Goal: Book appointment/travel/reservation

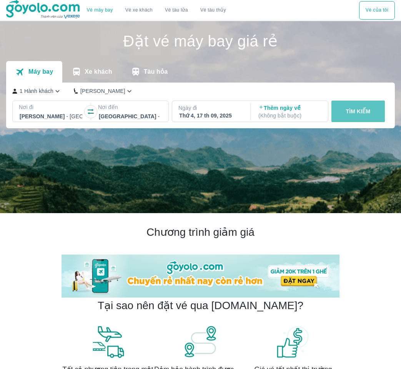
click at [362, 114] on p "TÌM KIẾM" at bounding box center [358, 112] width 25 height 8
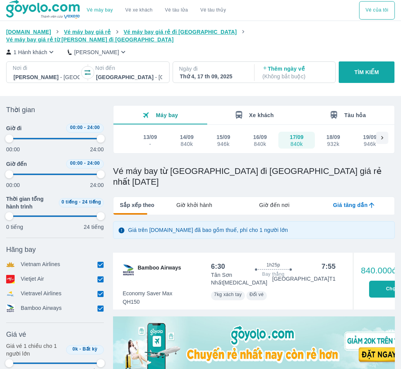
type input "97.9166666666667"
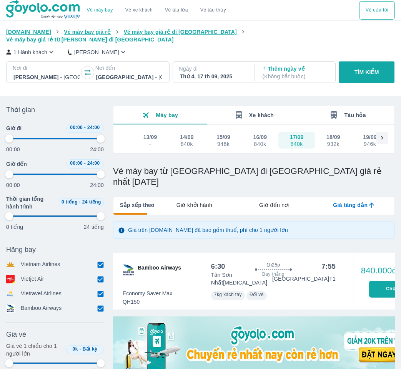
type input "97.9166666666667"
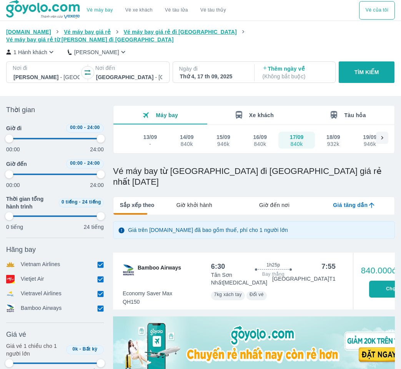
type input "97.9166666666667"
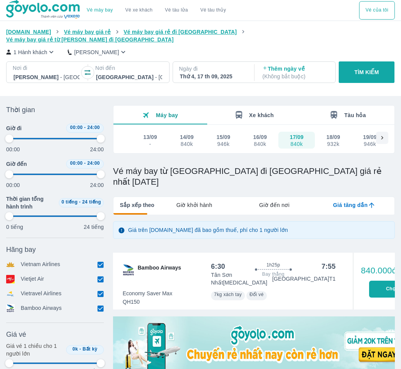
type input "97.9166666666667"
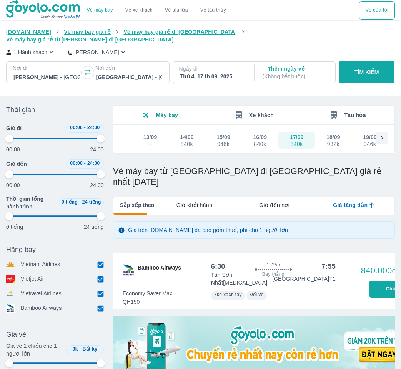
type input "97.9166666666667"
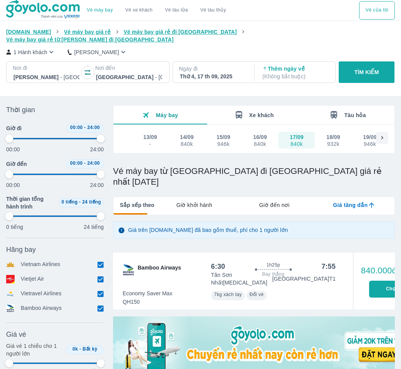
type input "97.9166666666667"
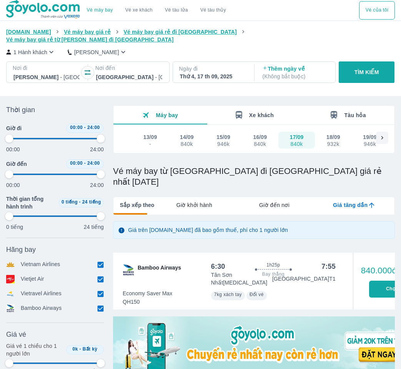
type input "97.9166666666667"
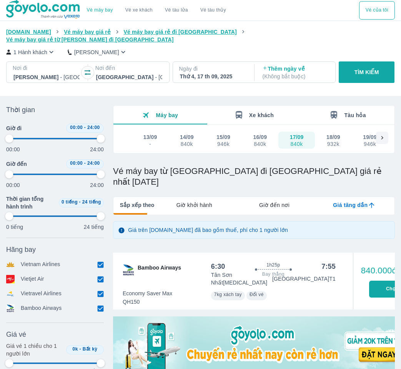
type input "97.9166666666667"
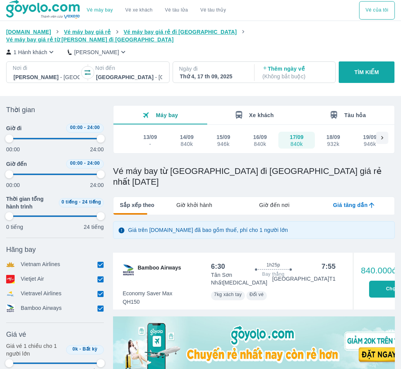
type input "97.9166666666667"
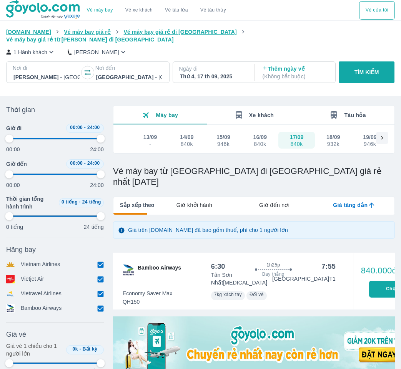
type input "97.9166666666667"
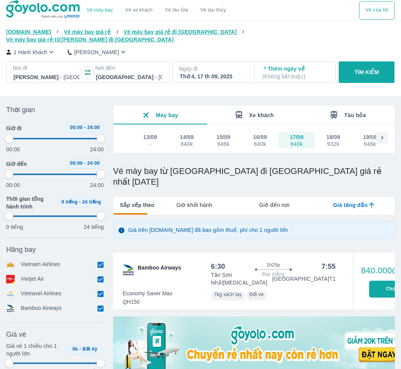
type input "97.9166666666667"
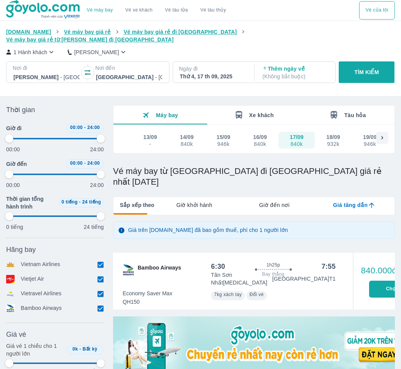
type input "97.9166666666667"
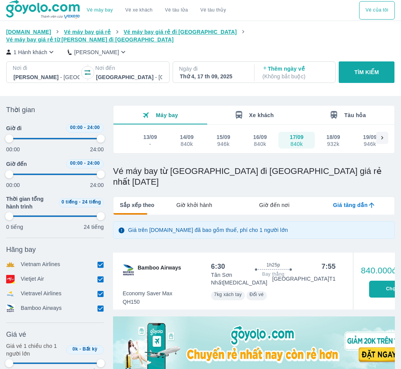
type input "97.9166666666667"
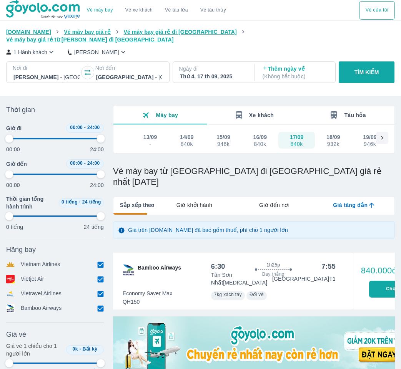
type input "97.9166666666667"
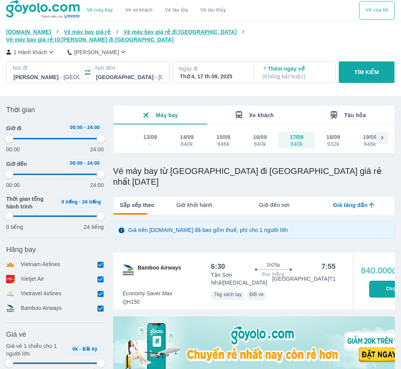
type input "97.9166666666667"
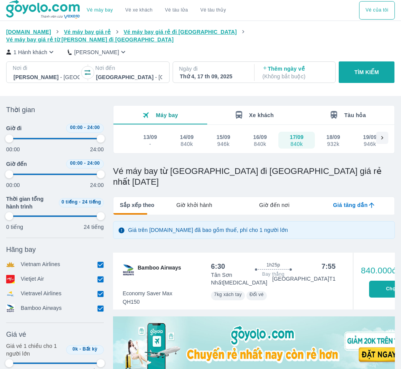
type input "97.9166666666667"
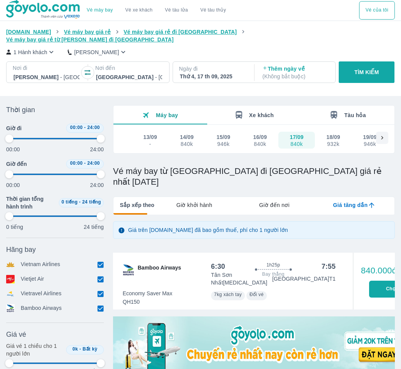
type input "97.9166666666667"
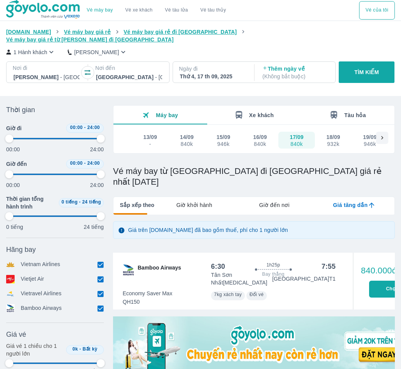
type input "97.9166666666667"
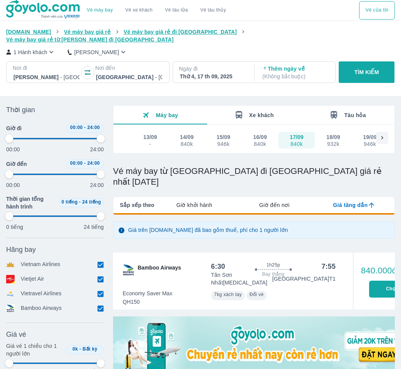
type input "97.9166666666667"
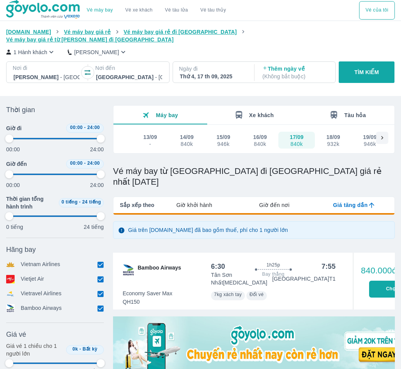
type input "97.9166666666667"
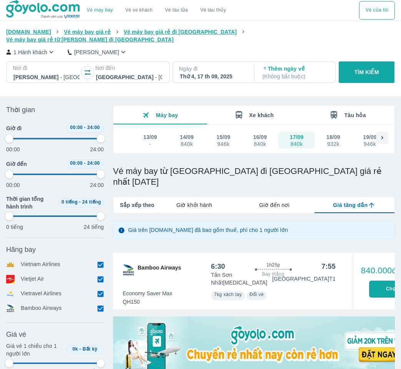
click at [236, 65] on p "Ngày đi" at bounding box center [213, 69] width 68 height 8
type input "97.9166666666667"
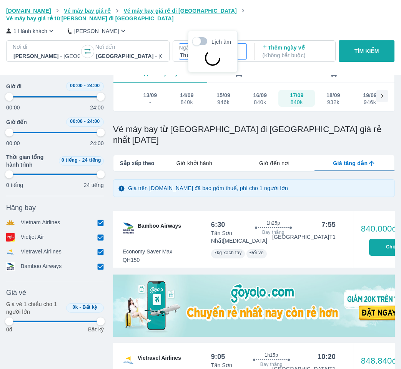
scroll to position [44, 0]
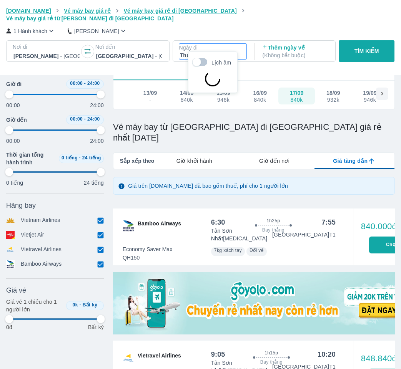
type input "97.9166666666667"
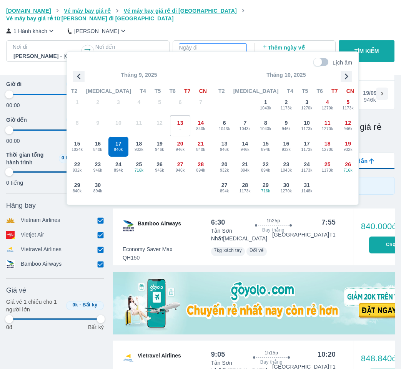
click at [129, 51] on div at bounding box center [129, 55] width 66 height 9
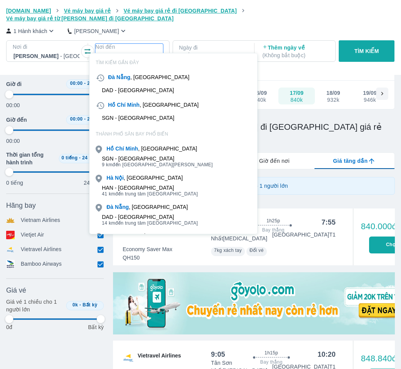
click at [129, 51] on div at bounding box center [129, 55] width 66 height 9
click at [214, 51] on div "Thứ 4, 17 th 09, 2025" at bounding box center [213, 55] width 66 height 8
type input "97.9166666666667"
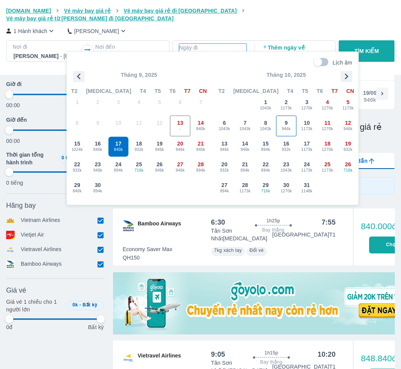
type input "97.9166666666667"
click at [346, 81] on icon "button" at bounding box center [346, 77] width 12 height 12
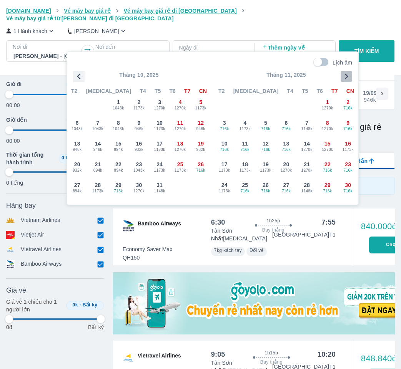
click at [346, 81] on icon "button" at bounding box center [346, 77] width 12 height 12
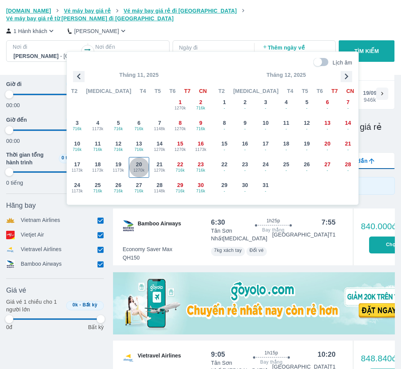
click at [148, 171] on span "1270k" at bounding box center [139, 170] width 20 height 6
type input "97.9166666666667"
checkbox input "false"
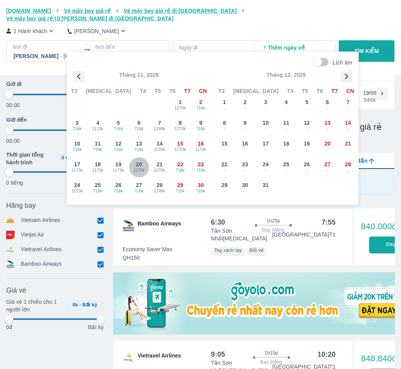
checkbox input "false"
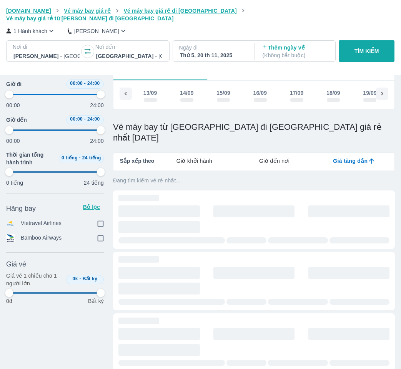
scroll to position [0, 2281]
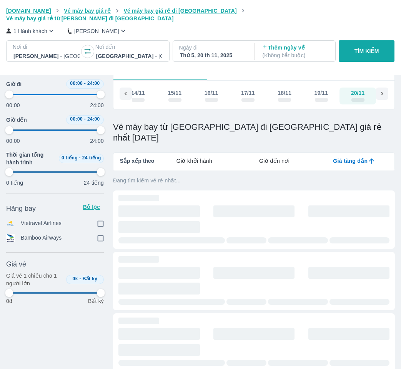
type input "97.9166666666667"
checkbox input "true"
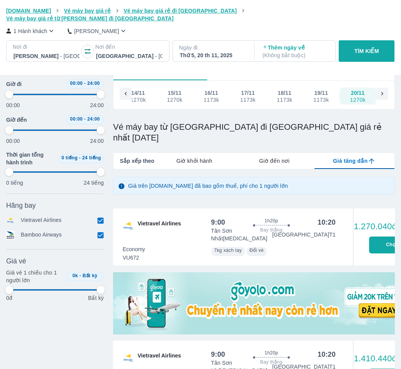
type input "97.9166666666667"
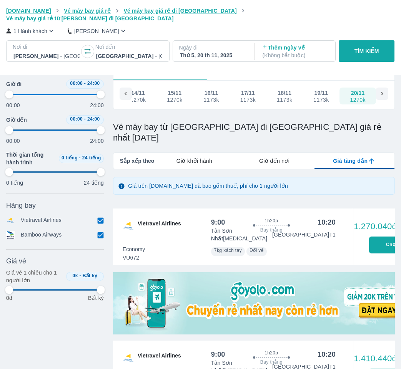
type input "97.9166666666667"
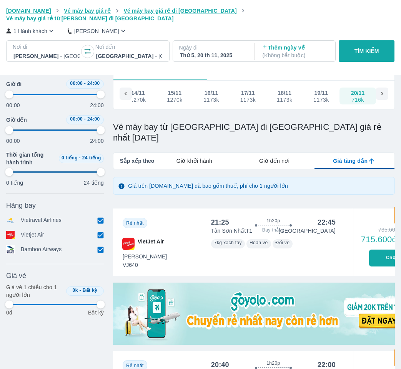
type input "97.9166666666667"
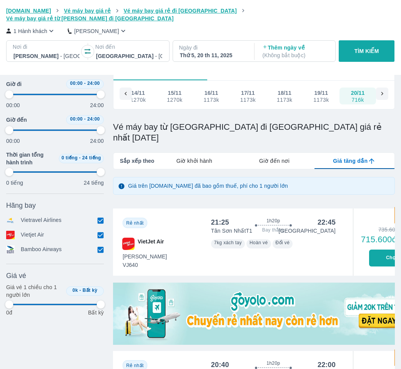
type input "97.9166666666667"
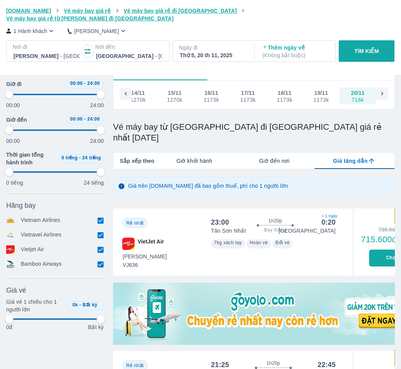
type input "97.9166666666667"
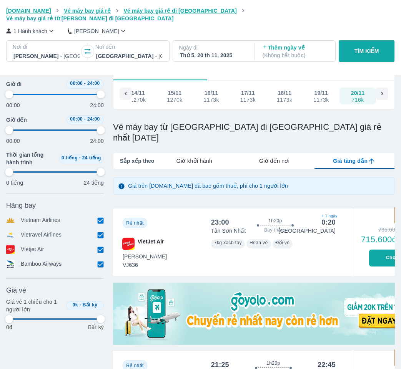
type input "97.9166666666667"
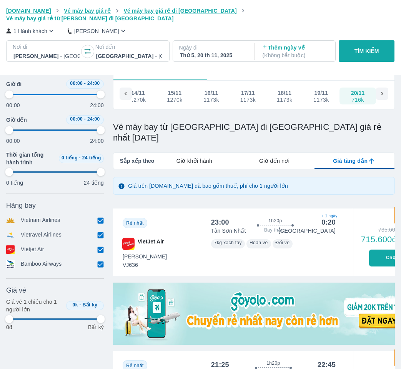
type input "97.9166666666667"
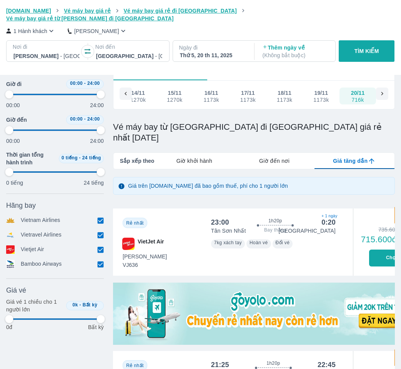
type input "97.9166666666667"
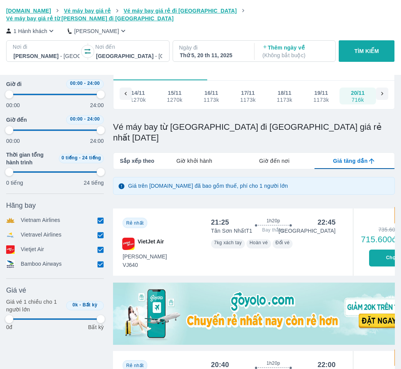
type input "97.9166666666667"
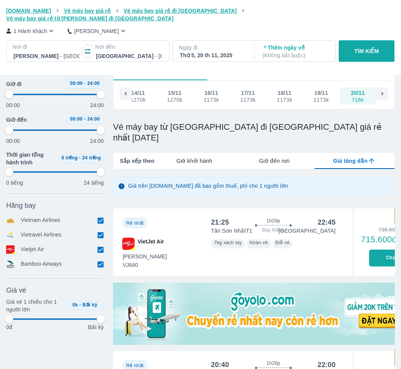
type input "97.9166666666667"
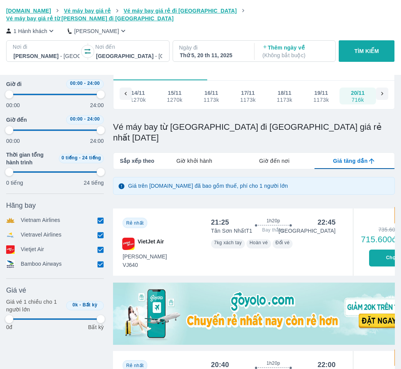
type input "97.9166666666667"
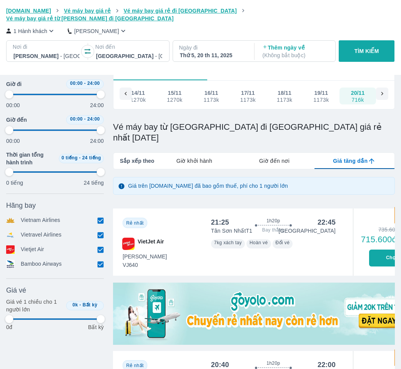
type input "97.9166666666667"
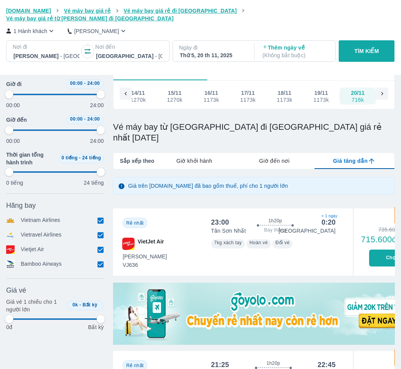
type input "97.9166666666667"
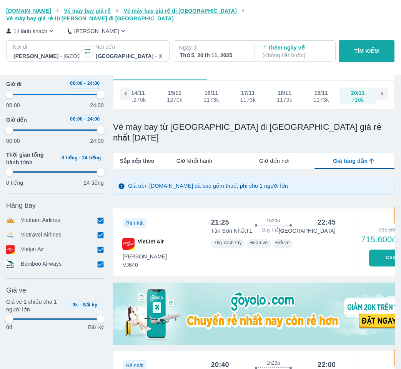
type input "97.9166666666667"
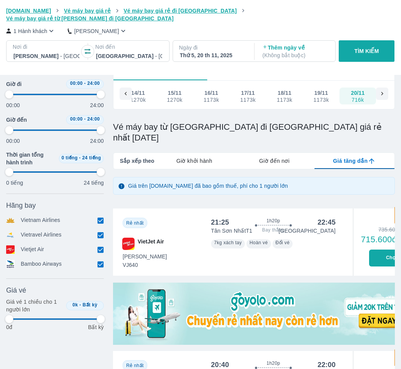
type input "97.9166666666667"
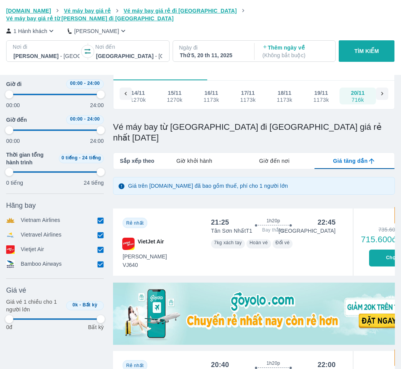
type input "97.9166666666667"
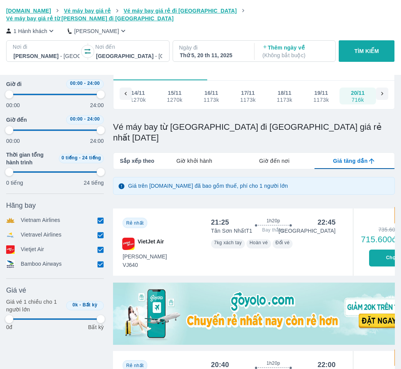
type input "97.9166666666667"
click at [77, 27] on p "[PERSON_NAME]" at bounding box center [96, 31] width 45 height 8
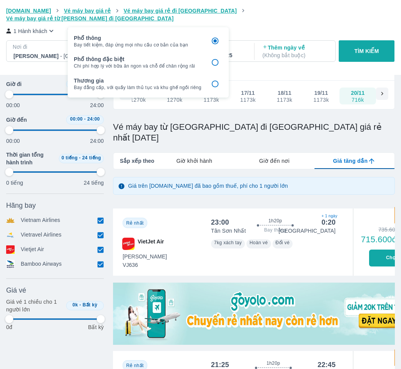
click at [45, 28] on div "1 Hành khách Phổ Thông Nơi đi [GEOGRAPHIC_DATA] - [GEOGRAPHIC_DATA] Nơi đến [GE…" at bounding box center [200, 45] width 388 height 46
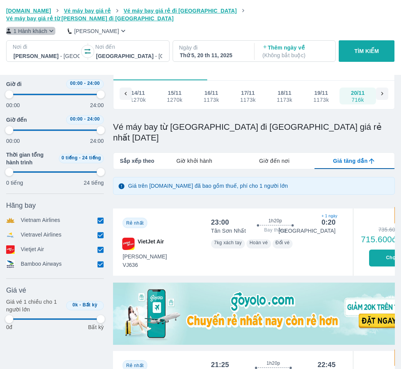
click at [50, 27] on icon "button" at bounding box center [51, 31] width 8 height 8
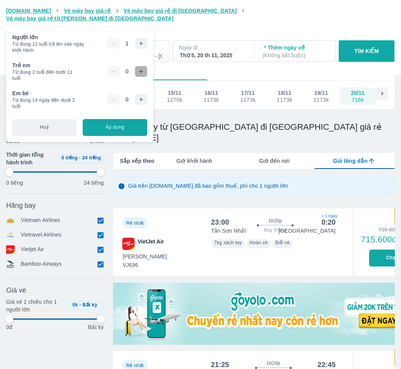
click at [140, 76] on button "button" at bounding box center [141, 71] width 12 height 11
click at [111, 134] on button "Áp dụng" at bounding box center [115, 127] width 64 height 17
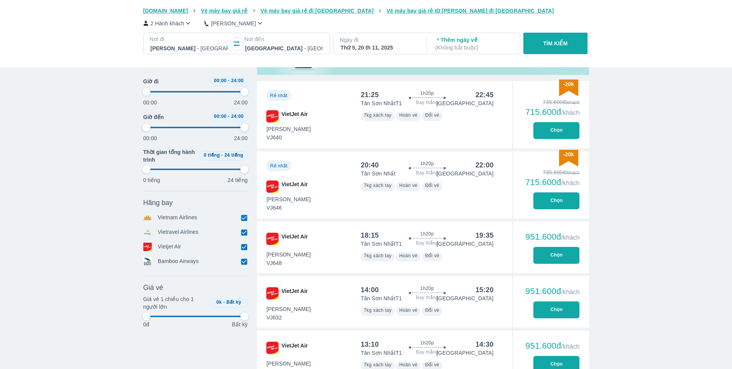
scroll to position [270, 0]
